Goal: Complete application form: Complete application form

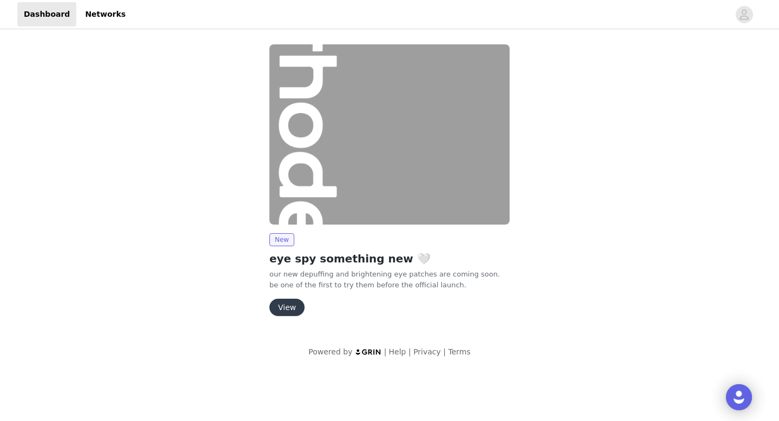
click at [284, 306] on button "View" at bounding box center [286, 307] width 35 height 17
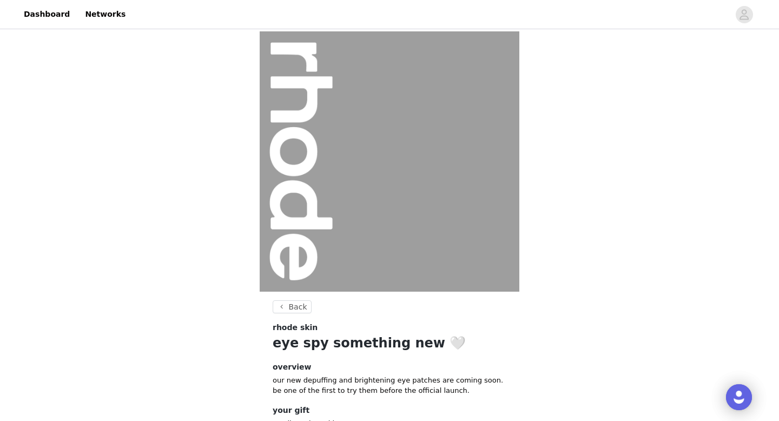
scroll to position [81, 0]
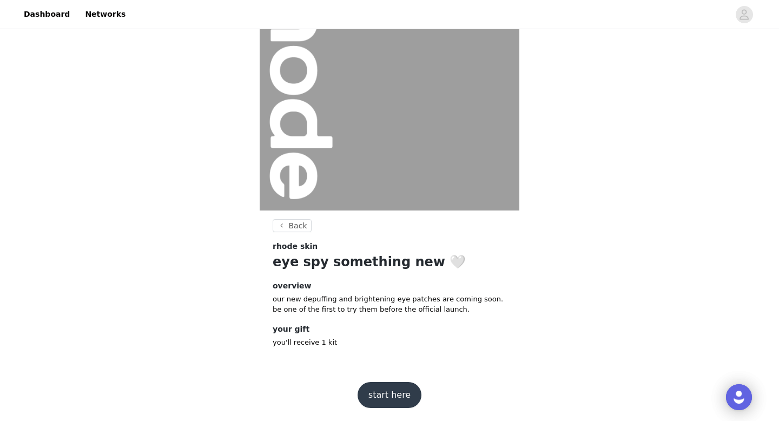
click at [388, 389] on button "start here" at bounding box center [390, 395] width 64 height 26
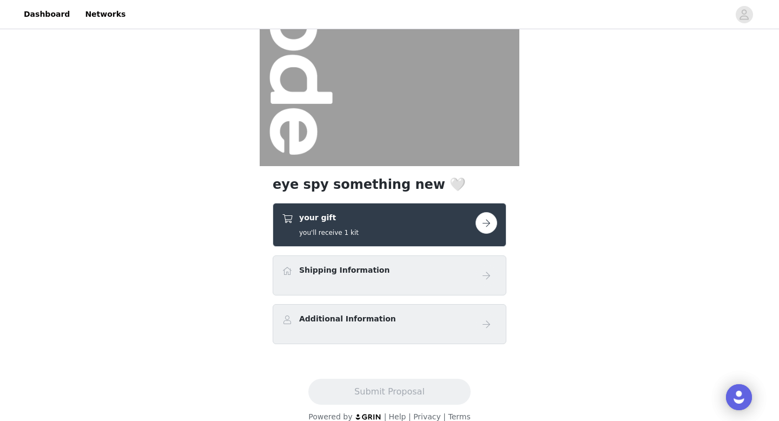
scroll to position [127, 0]
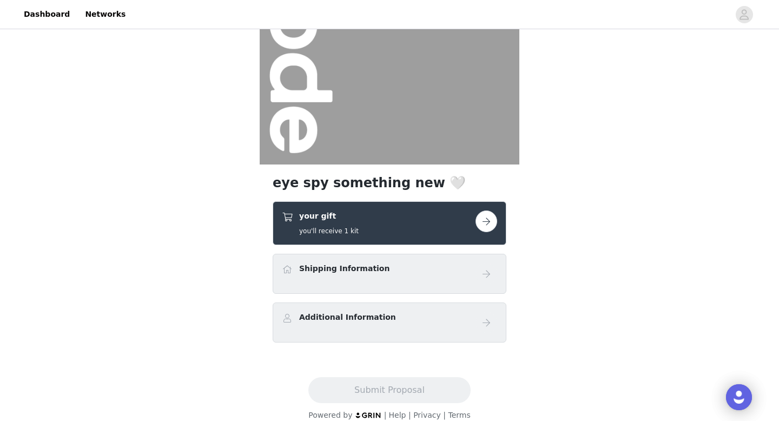
click at [489, 220] on button "button" at bounding box center [486, 221] width 22 height 22
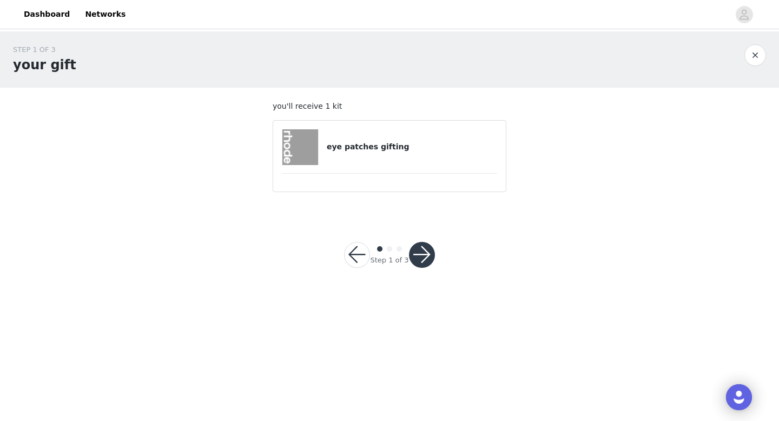
click at [422, 252] on button "button" at bounding box center [422, 255] width 26 height 26
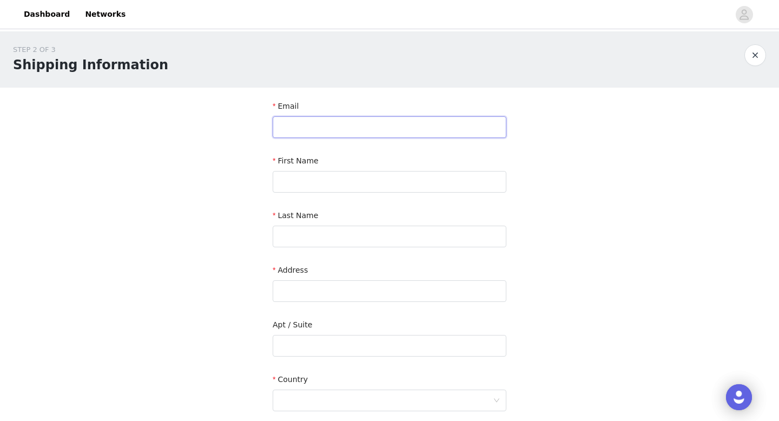
click at [295, 123] on input "text" at bounding box center [390, 127] width 234 height 22
paste input "[EMAIL_ADDRESS][DOMAIN_NAME]"
type input "[EMAIL_ADDRESS][DOMAIN_NAME]"
click at [315, 180] on input "text" at bounding box center [390, 182] width 234 height 22
type input "[PERSON_NAME]"
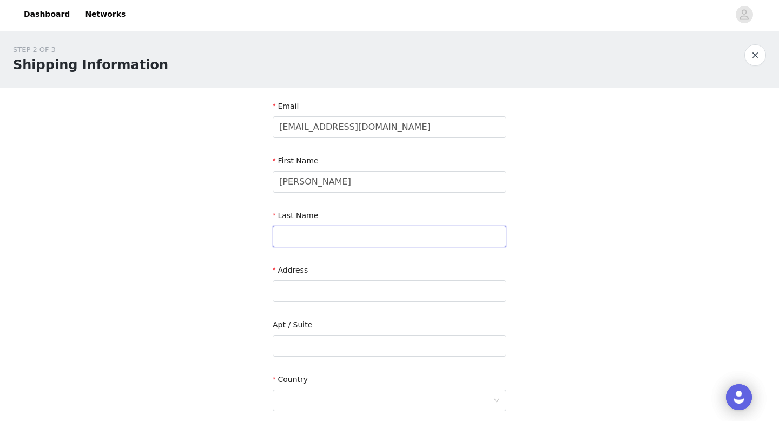
click at [331, 234] on input "text" at bounding box center [390, 237] width 234 height 22
click at [362, 287] on input "text" at bounding box center [390, 291] width 234 height 22
click at [295, 241] on input "[PERSON_NAME]" at bounding box center [390, 237] width 234 height 22
type input "[PERSON_NAME]"
click at [313, 289] on input "text" at bounding box center [390, 291] width 234 height 22
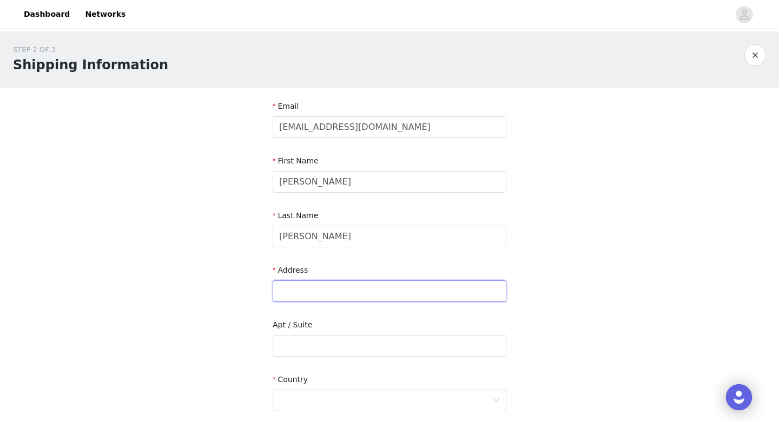
paste input "[STREET_ADDRESS] H3E0C6"
click at [311, 349] on input "text" at bounding box center [390, 346] width 234 height 22
drag, startPoint x: 370, startPoint y: 289, endPoint x: 439, endPoint y: 294, distance: 69.4
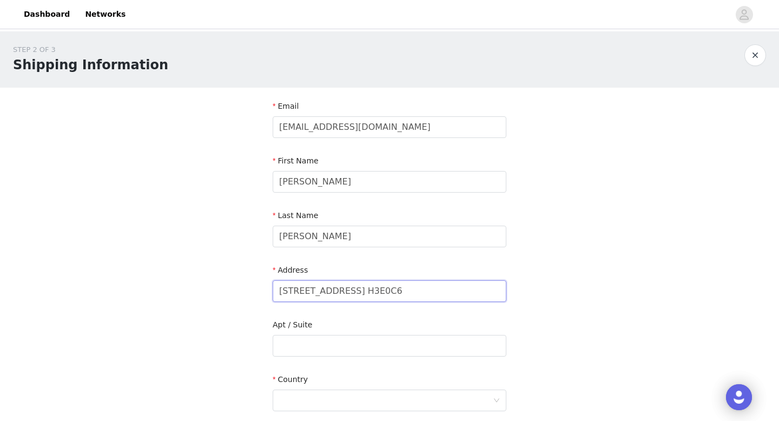
click at [439, 294] on input "[STREET_ADDRESS] H3E0C6" at bounding box center [390, 291] width 234 height 22
click at [402, 291] on input "[STREET_ADDRESS] H3E0C6" at bounding box center [390, 291] width 234 height 22
drag, startPoint x: 372, startPoint y: 289, endPoint x: 439, endPoint y: 293, distance: 67.2
click at [439, 293] on input "[STREET_ADDRESS] H3E0C6" at bounding box center [390, 291] width 234 height 22
click at [397, 299] on input "[STREET_ADDRESS] H3E0C6" at bounding box center [390, 291] width 234 height 22
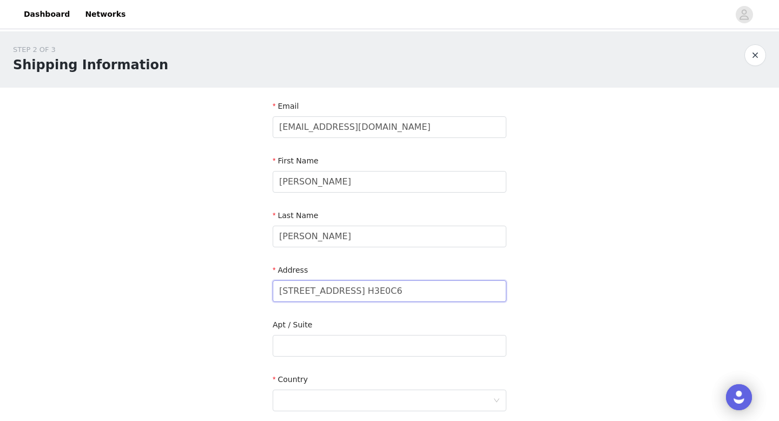
drag, startPoint x: 372, startPoint y: 290, endPoint x: 440, endPoint y: 294, distance: 68.2
click at [440, 294] on input "[STREET_ADDRESS] H3E0C6" at bounding box center [390, 291] width 234 height 22
type input "[STREET_ADDRESS]"
click at [334, 346] on input "text" at bounding box center [390, 346] width 234 height 22
paste input "#PH1-3 [GEOGRAPHIC_DATA]"
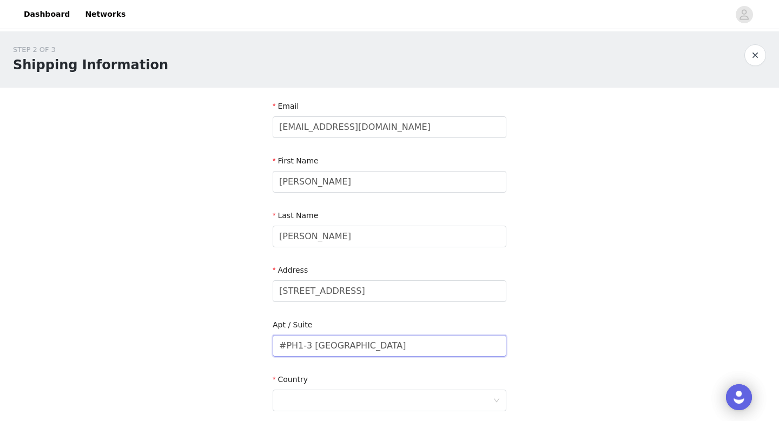
drag, startPoint x: 353, startPoint y: 354, endPoint x: 309, endPoint y: 344, distance: 45.1
click at [309, 344] on input "#PH1-3 [GEOGRAPHIC_DATA]" at bounding box center [390, 346] width 234 height 22
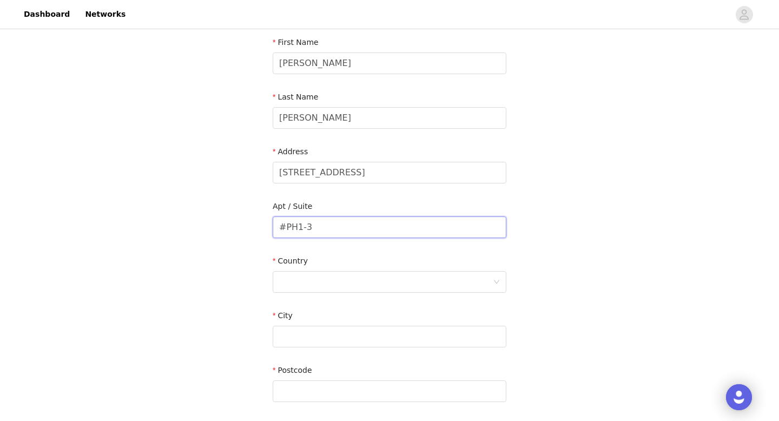
scroll to position [128, 0]
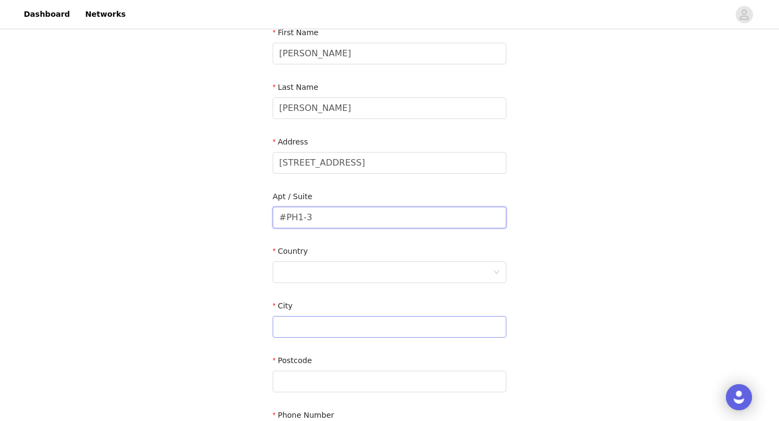
type input "#PH1-3"
click at [320, 320] on input "text" at bounding box center [390, 327] width 234 height 22
paste input "[GEOGRAPHIC_DATA]"
drag, startPoint x: 373, startPoint y: 161, endPoint x: 468, endPoint y: 164, distance: 95.3
click at [468, 164] on input "[STREET_ADDRESS]" at bounding box center [390, 163] width 234 height 22
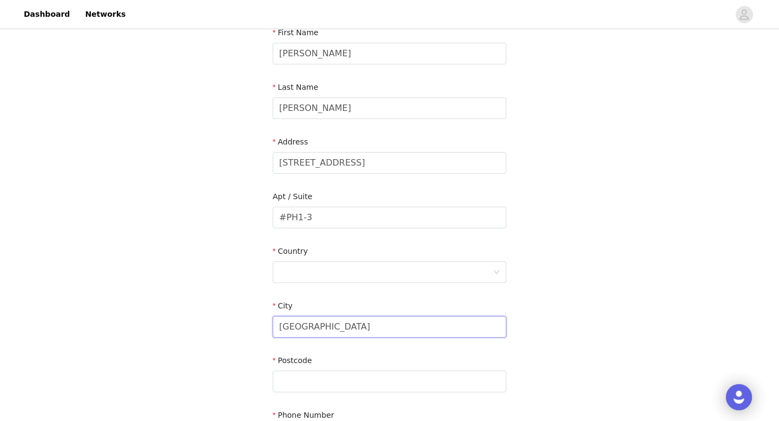
click at [394, 322] on input "[GEOGRAPHIC_DATA]" at bounding box center [390, 327] width 234 height 22
paste input "([GEOGRAPHIC_DATA]/[GEOGRAPHIC_DATA])"
type input "[GEOGRAPHIC_DATA] ([GEOGRAPHIC_DATA]/[GEOGRAPHIC_DATA])"
drag, startPoint x: 472, startPoint y: 163, endPoint x: 375, endPoint y: 158, distance: 97.5
click at [375, 158] on input "[STREET_ADDRESS]" at bounding box center [390, 163] width 234 height 22
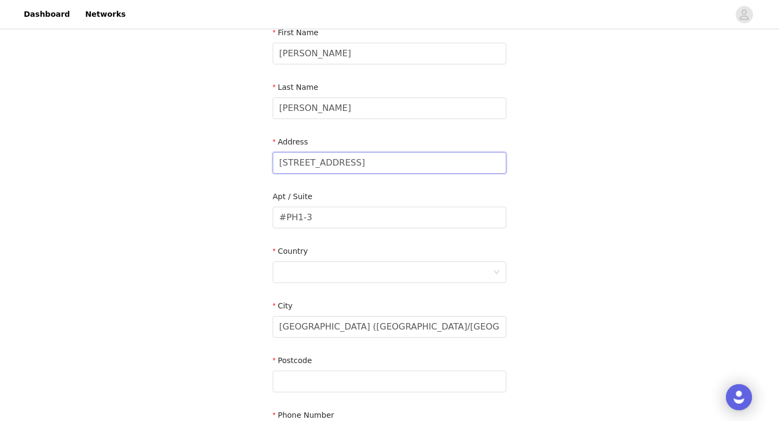
drag, startPoint x: 405, startPoint y: 166, endPoint x: 373, endPoint y: 167, distance: 31.9
click at [373, 167] on input "[STREET_ADDRESS]" at bounding box center [390, 163] width 234 height 22
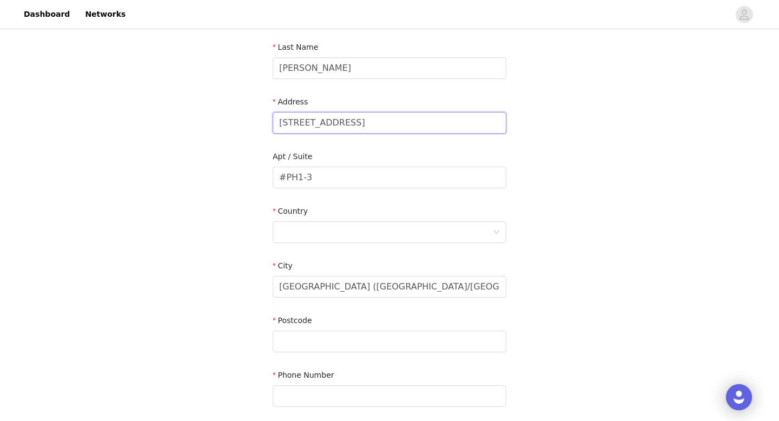
scroll to position [173, 0]
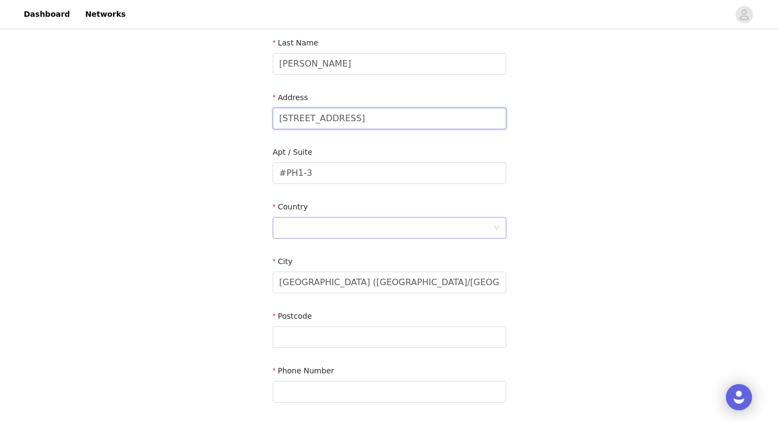
type input "[STREET_ADDRESS]"
click at [314, 223] on div at bounding box center [386, 227] width 214 height 21
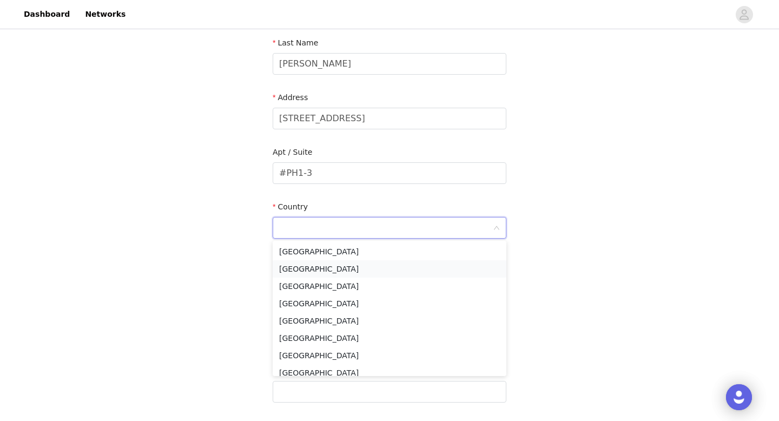
click at [324, 265] on li "[GEOGRAPHIC_DATA]" at bounding box center [390, 268] width 234 height 17
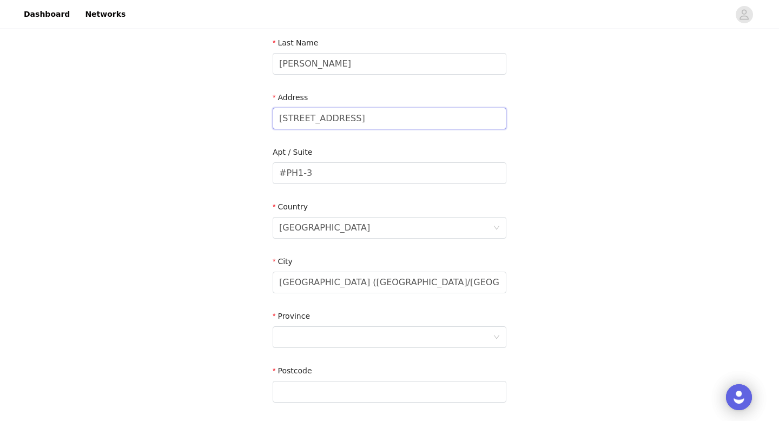
drag, startPoint x: 404, startPoint y: 115, endPoint x: 375, endPoint y: 114, distance: 28.7
click at [375, 114] on input "[STREET_ADDRESS]" at bounding box center [390, 119] width 234 height 22
click at [311, 388] on input "text" at bounding box center [390, 392] width 234 height 22
paste input "H3E0C6"
type input "H3E0C6"
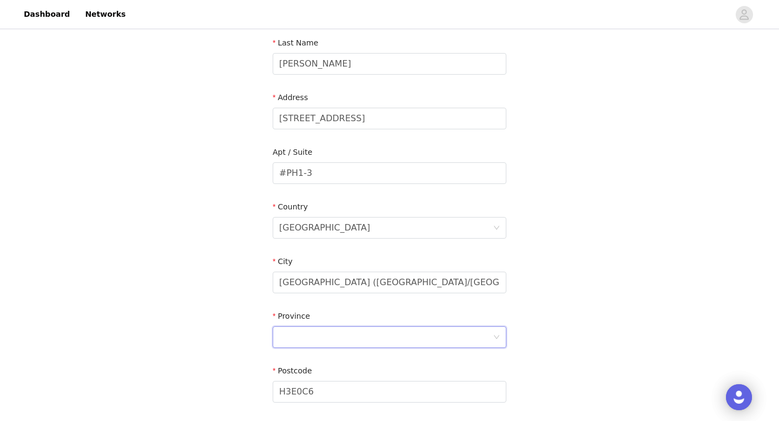
click at [316, 334] on div at bounding box center [386, 337] width 214 height 21
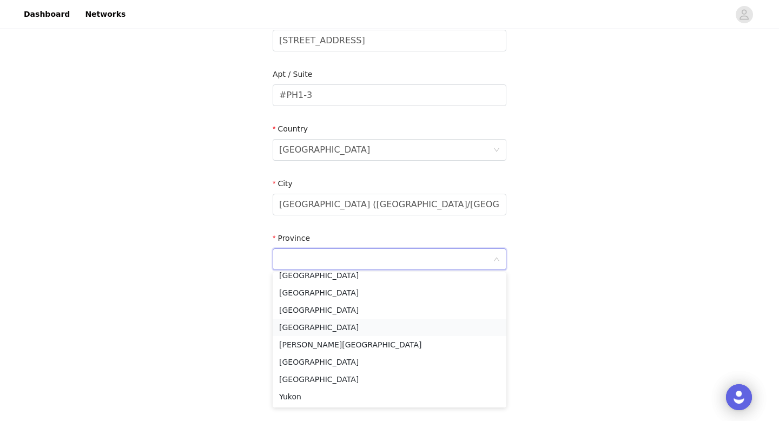
scroll to position [251, 0]
click at [312, 366] on li "[GEOGRAPHIC_DATA]" at bounding box center [390, 361] width 234 height 17
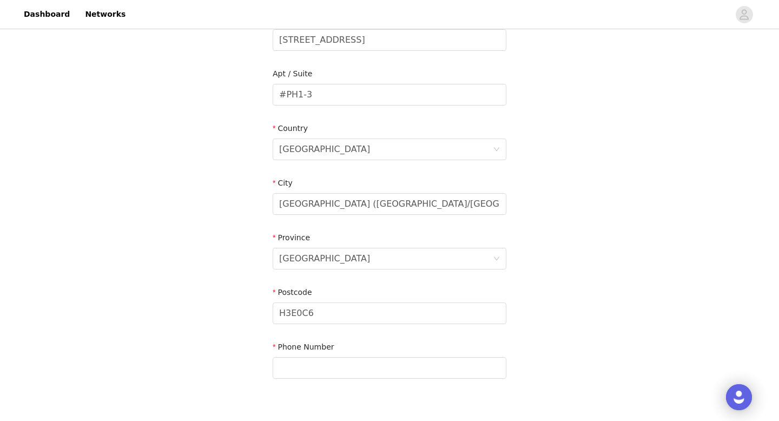
scroll to position [191, 0]
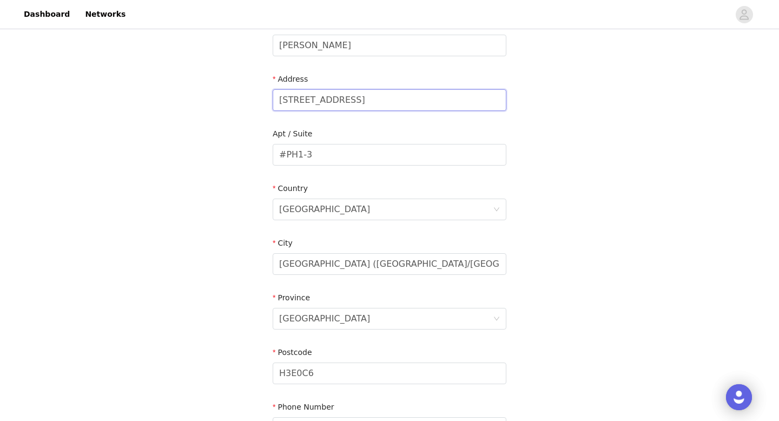
drag, startPoint x: 421, startPoint y: 100, endPoint x: 374, endPoint y: 96, distance: 47.8
click at [374, 96] on input "[STREET_ADDRESS]" at bounding box center [390, 100] width 234 height 22
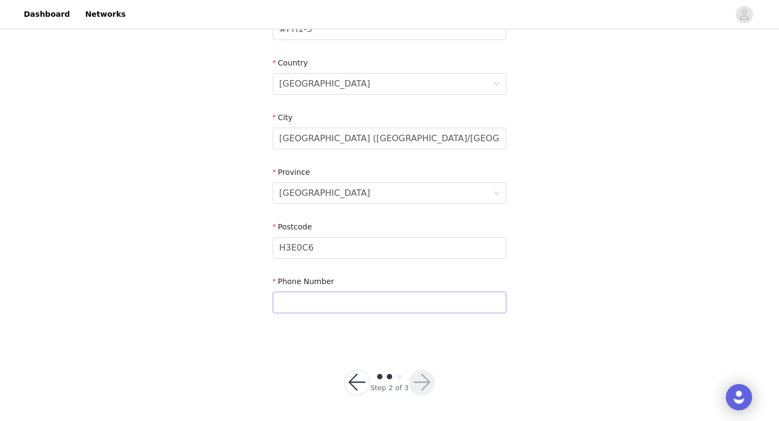
type input "[STREET_ADDRESS]"
click at [329, 298] on input "text" at bounding box center [390, 303] width 234 height 22
paste input "[PHONE_NUMBER]‬"
type input "[PHONE_NUMBER]‬"
click at [428, 379] on button "button" at bounding box center [422, 382] width 26 height 26
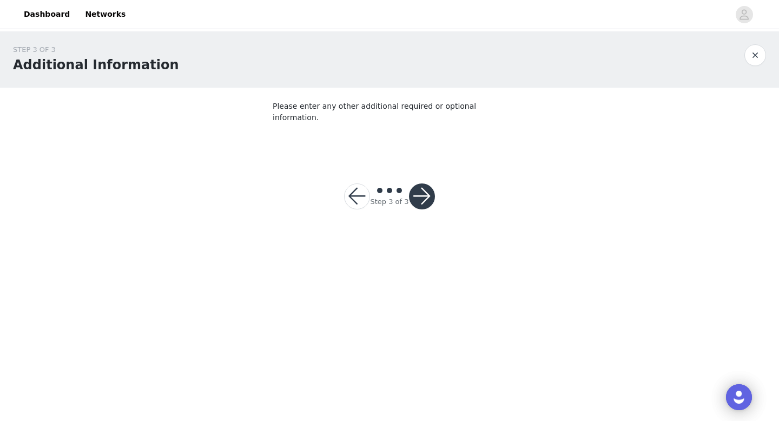
click at [426, 191] on button "button" at bounding box center [422, 196] width 26 height 26
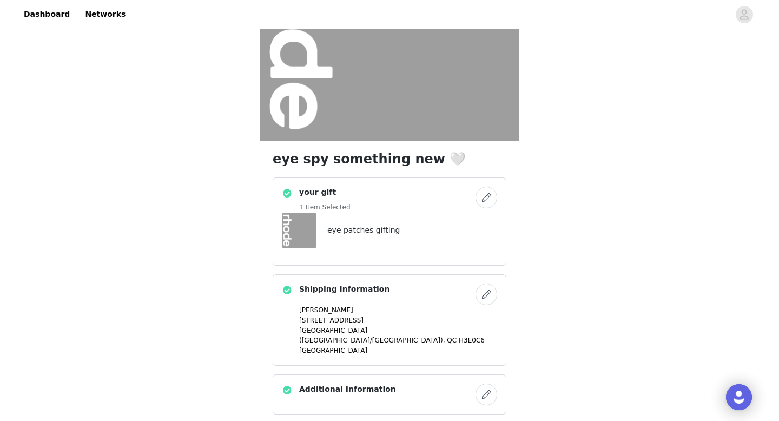
scroll to position [226, 0]
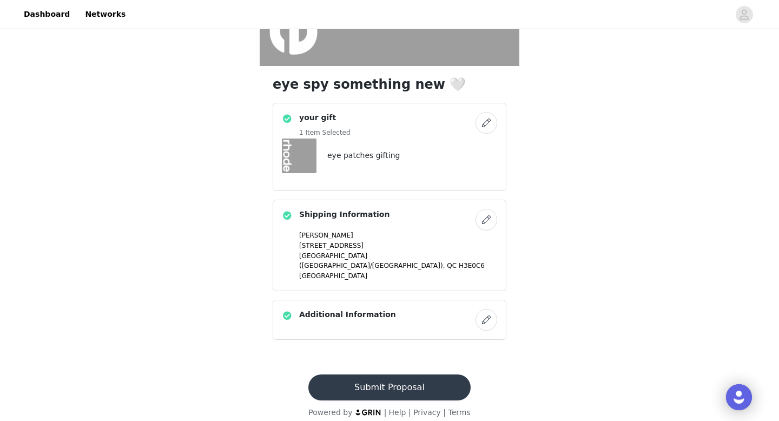
click at [383, 382] on button "Submit Proposal" at bounding box center [389, 387] width 162 height 26
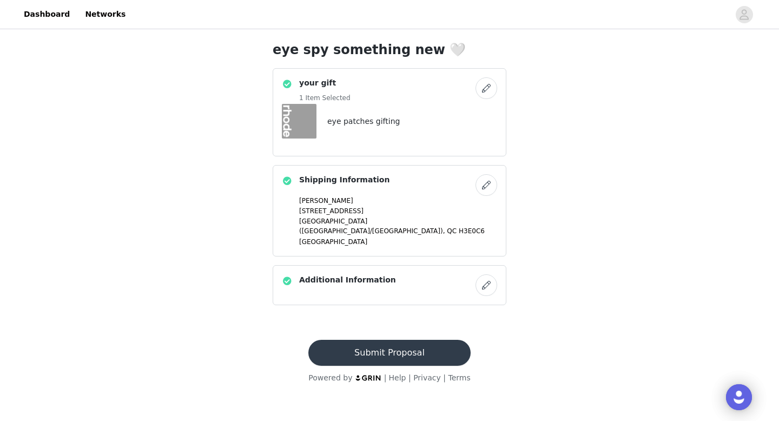
scroll to position [0, 0]
